Goal: Task Accomplishment & Management: Manage account settings

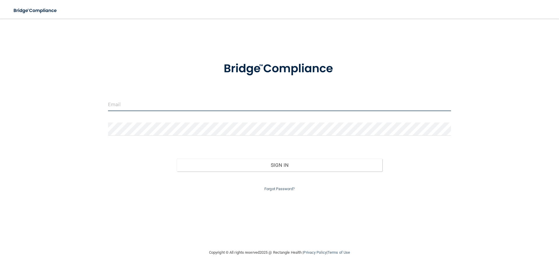
type input "[EMAIL_ADDRESS][DOMAIN_NAME]"
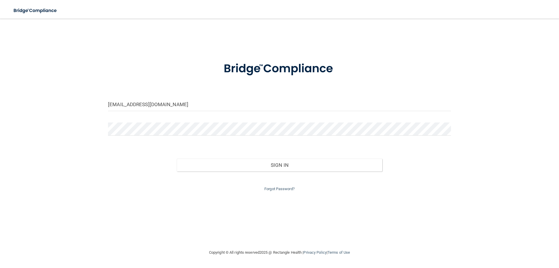
drag, startPoint x: 331, startPoint y: 197, endPoint x: 324, endPoint y: 188, distance: 11.4
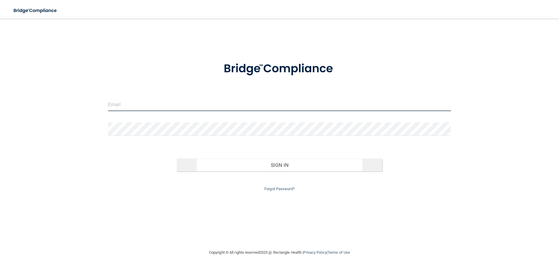
type input "[EMAIL_ADDRESS][DOMAIN_NAME]"
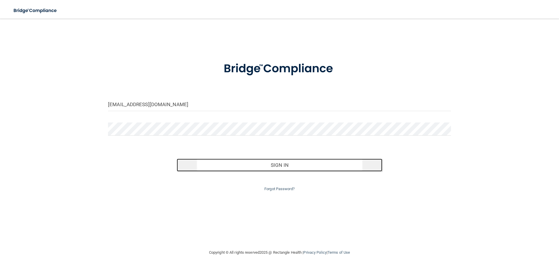
click at [281, 165] on button "Sign In" at bounding box center [280, 164] width 206 height 13
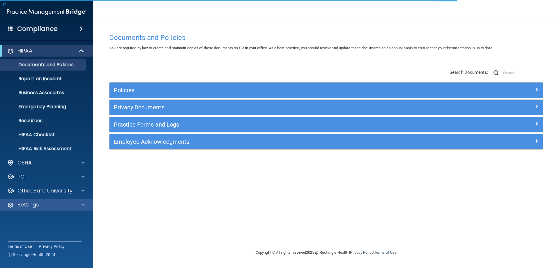
click at [24, 200] on div "Settings" at bounding box center [46, 205] width 93 height 12
click at [73, 199] on div "Settings" at bounding box center [46, 205] width 93 height 12
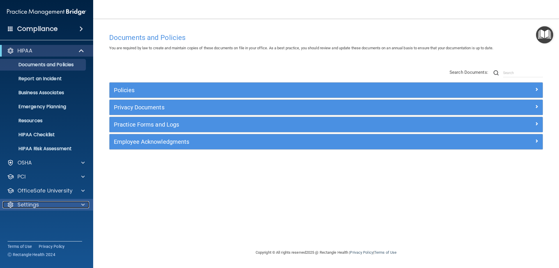
click at [61, 205] on div "Settings" at bounding box center [39, 204] width 72 height 7
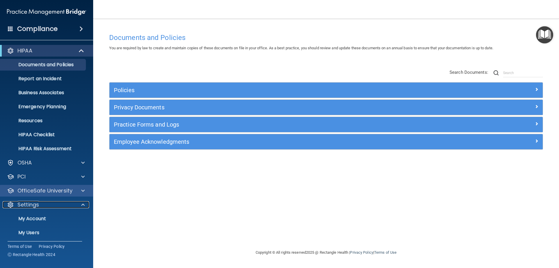
scroll to position [30, 0]
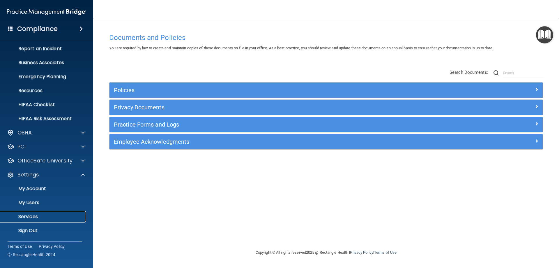
click at [30, 214] on p "Services" at bounding box center [43, 216] width 79 height 6
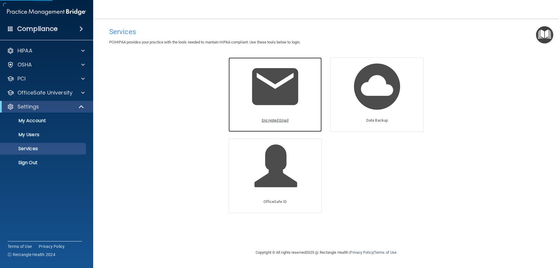
click at [264, 99] on img at bounding box center [274, 86] width 55 height 55
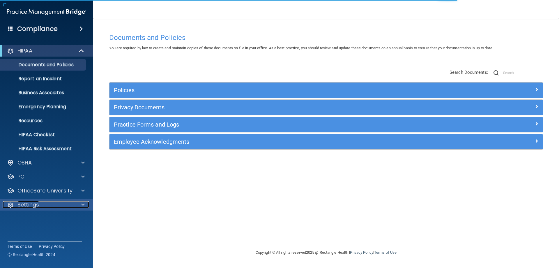
click at [25, 203] on p "Settings" at bounding box center [28, 204] width 22 height 7
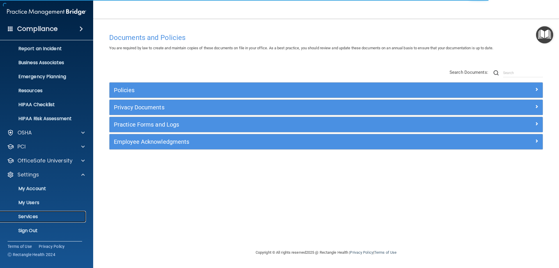
click at [31, 216] on p "Services" at bounding box center [43, 216] width 79 height 6
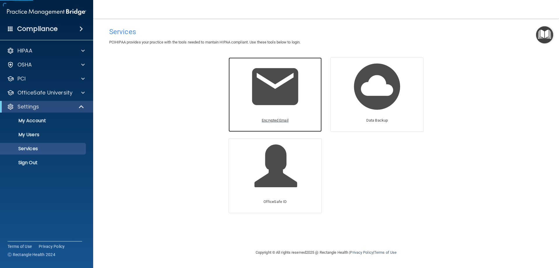
click at [306, 108] on div "Encrypted Email" at bounding box center [275, 94] width 93 height 74
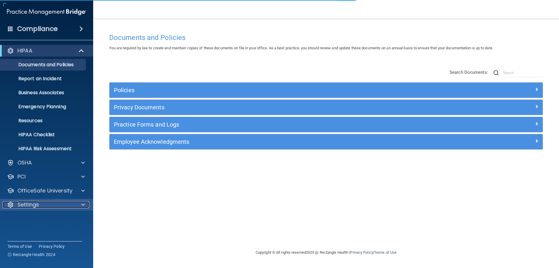
click at [34, 206] on p "Settings" at bounding box center [28, 204] width 22 height 7
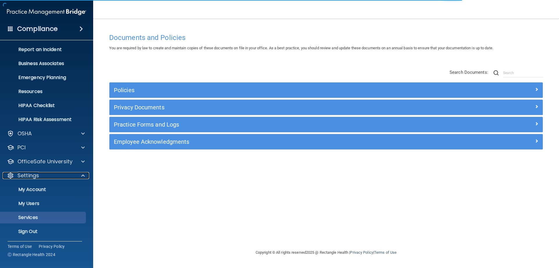
scroll to position [30, 0]
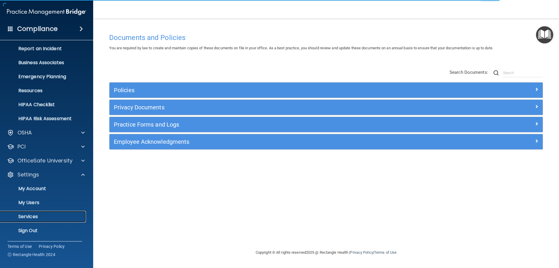
click at [38, 214] on p "Services" at bounding box center [43, 216] width 79 height 6
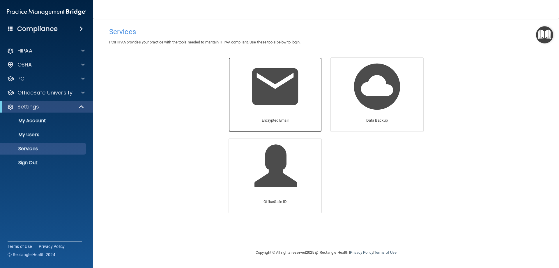
click at [271, 100] on img at bounding box center [274, 86] width 55 height 55
